Goal: Information Seeking & Learning: Learn about a topic

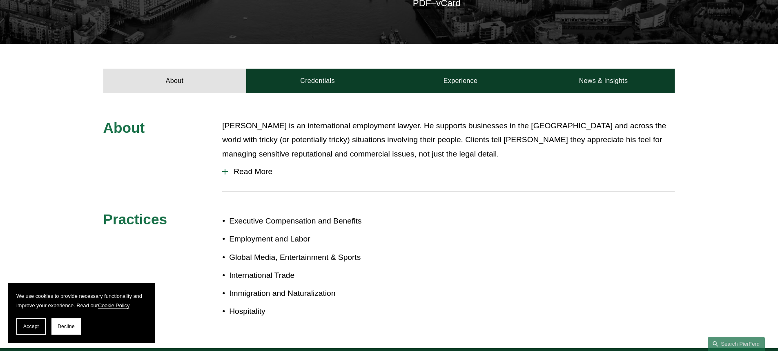
scroll to position [245, 0]
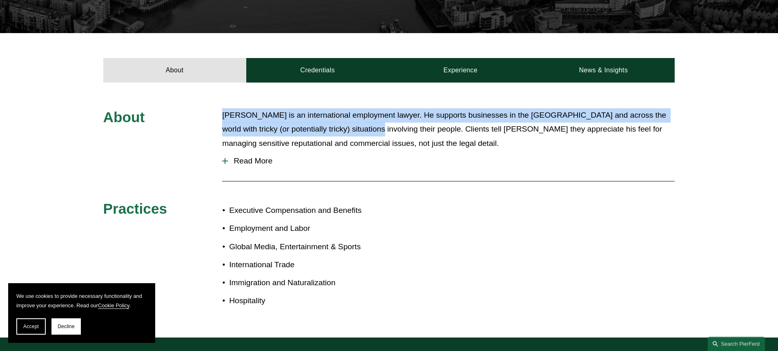
drag, startPoint x: 355, startPoint y: 129, endPoint x: 219, endPoint y: 117, distance: 136.6
click at [219, 117] on div "About [PERSON_NAME] is an international employment lawyer. He supports business…" at bounding box center [389, 210] width 778 height 204
copy p "[PERSON_NAME] is an international employment lawyer. He supports businesses in …"
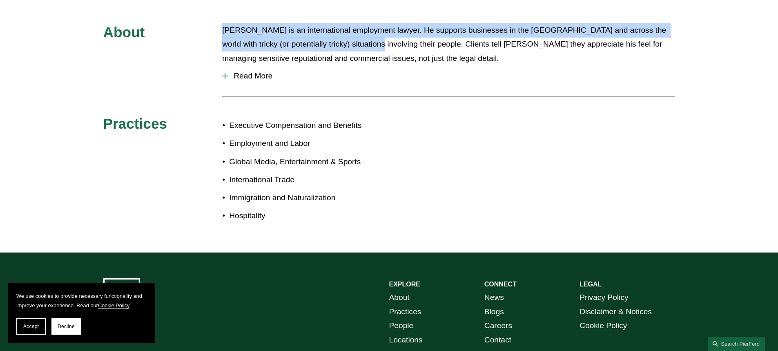
scroll to position [174, 0]
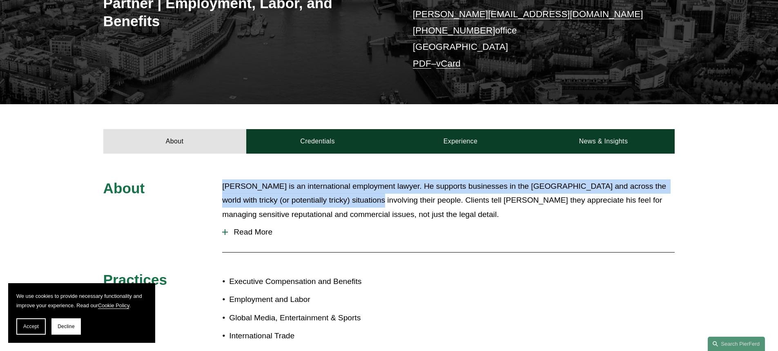
click at [291, 179] on p "[PERSON_NAME] is an international employment lawyer. He supports businesses in …" at bounding box center [448, 200] width 453 height 42
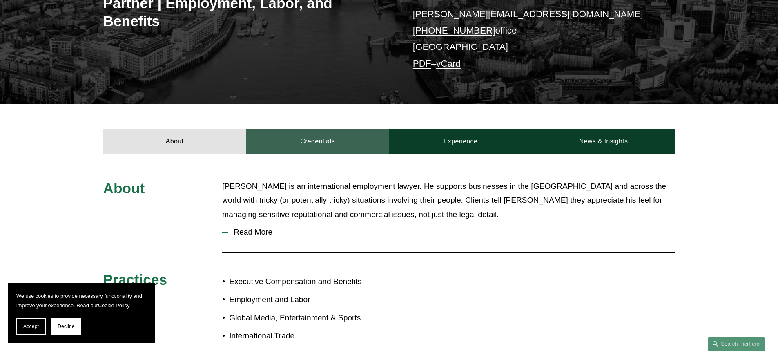
click at [306, 145] on link "Credentials" at bounding box center [317, 141] width 143 height 25
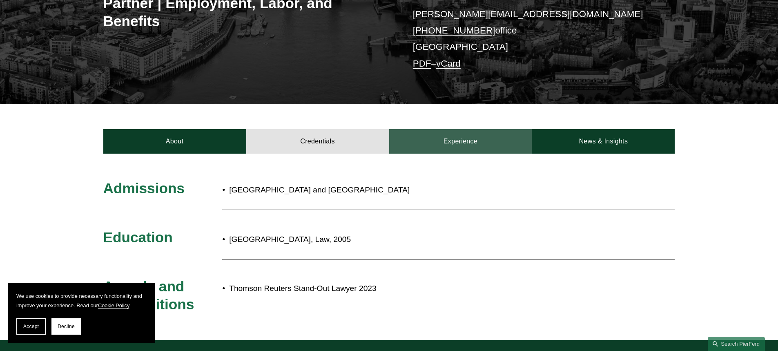
click at [439, 135] on link "Experience" at bounding box center [460, 141] width 143 height 25
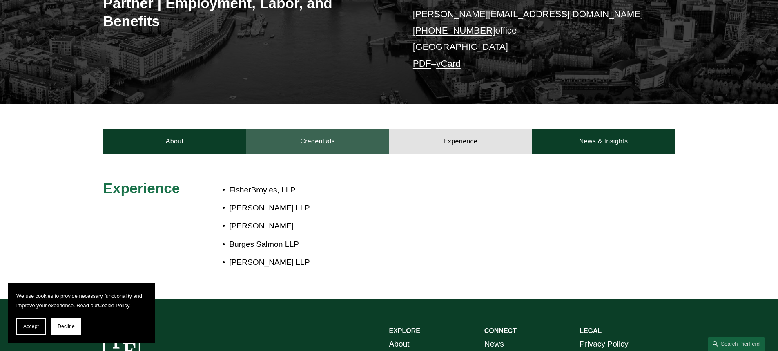
click at [326, 143] on link "Credentials" at bounding box center [317, 141] width 143 height 25
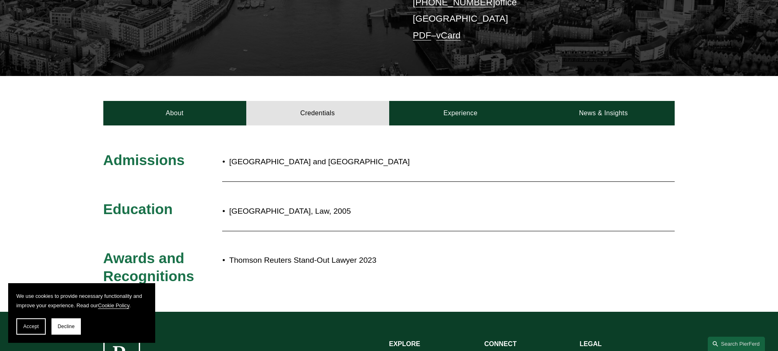
scroll to position [215, 0]
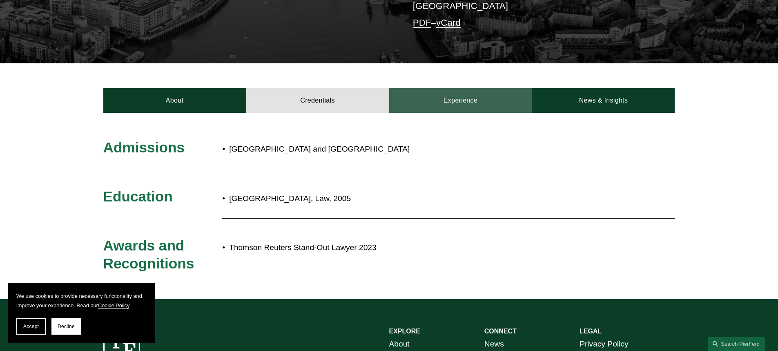
click at [435, 102] on link "Experience" at bounding box center [460, 100] width 143 height 25
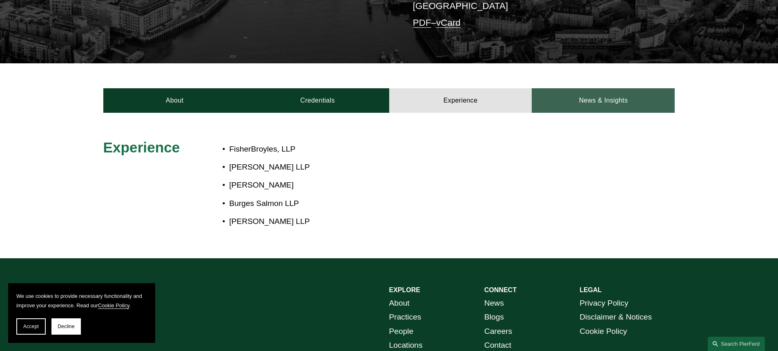
click at [582, 99] on link "News & Insights" at bounding box center [603, 100] width 143 height 25
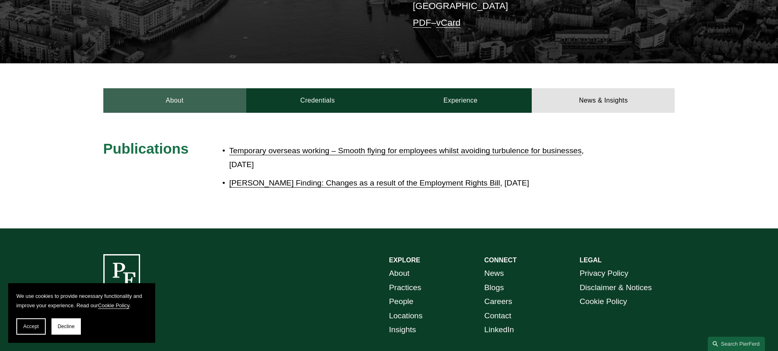
click at [173, 106] on link "About" at bounding box center [174, 100] width 143 height 25
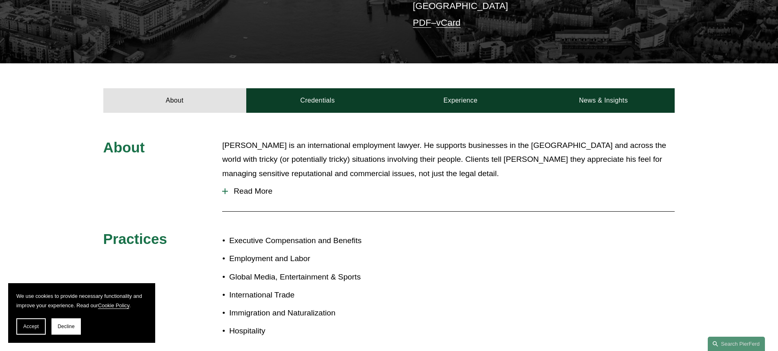
click at [246, 187] on span "Read More" at bounding box center [451, 191] width 447 height 9
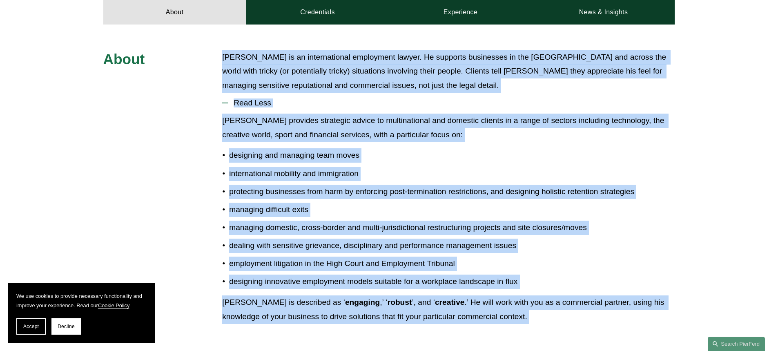
scroll to position [460, 0]
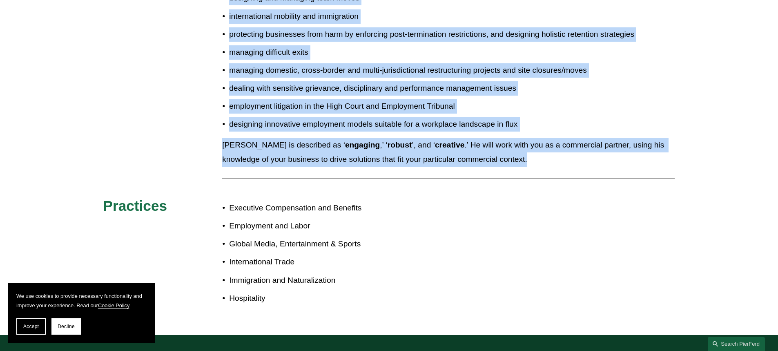
drag, startPoint x: 221, startPoint y: 105, endPoint x: 507, endPoint y: 169, distance: 293.0
click at [507, 169] on div "About [PERSON_NAME] is an international employment lawyer. He supports business…" at bounding box center [389, 101] width 778 height 416
copy div "[PERSON_NAME] is an international employment lawyer. He supports businesses in …"
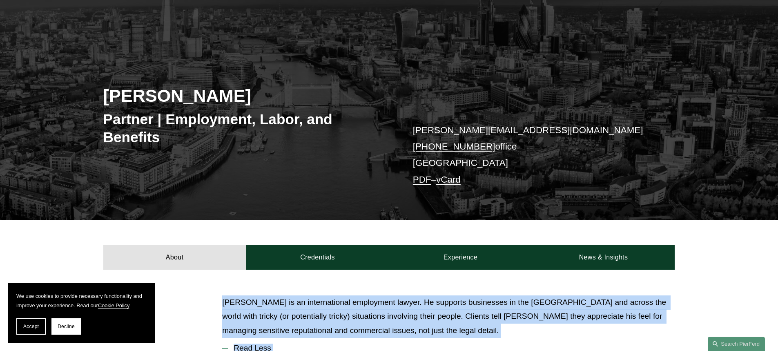
scroll to position [204, 0]
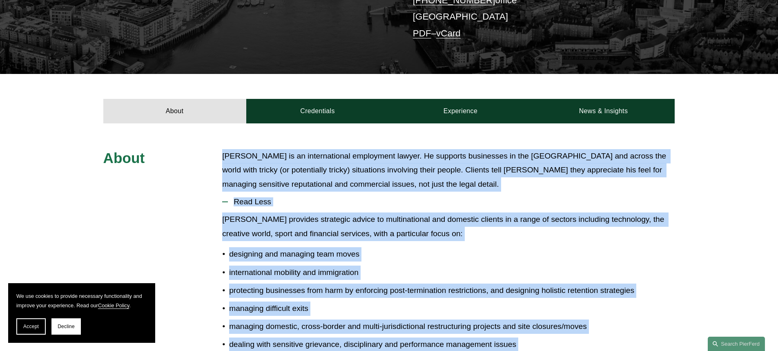
drag, startPoint x: 374, startPoint y: 210, endPoint x: 366, endPoint y: 225, distance: 17.5
copy div "[PERSON_NAME] is an international employment lawyer. He supports businesses in …"
